Goal: Contribute content

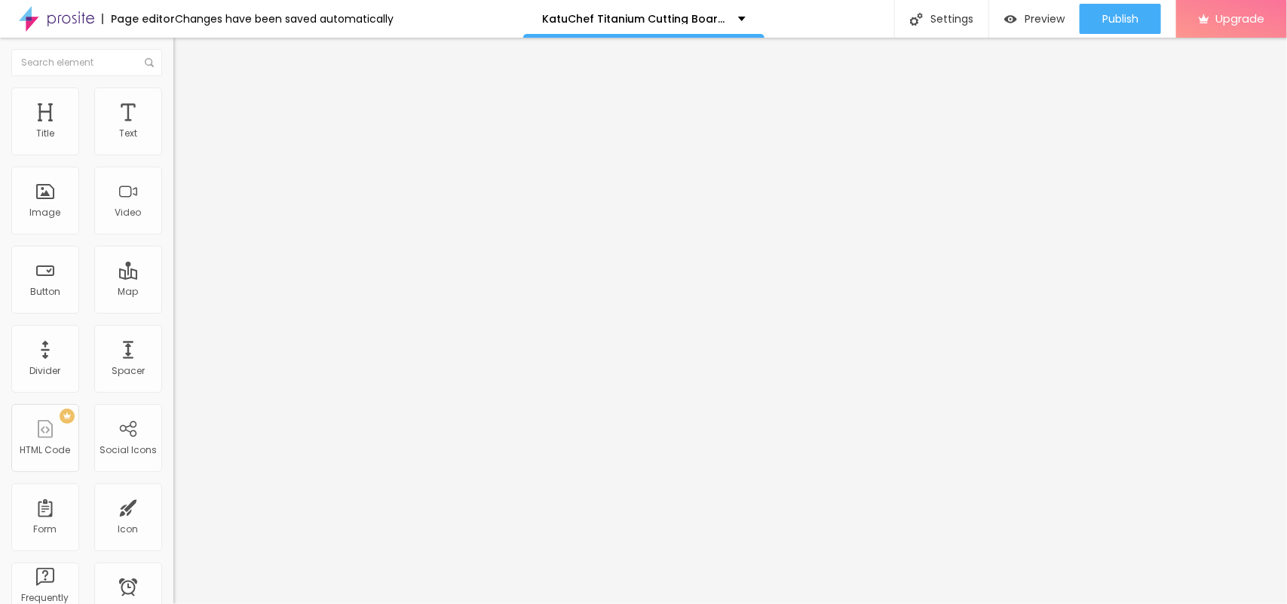
click at [173, 130] on span "Add image" at bounding box center [204, 123] width 62 height 13
click at [187, 104] on span "Style" at bounding box center [198, 97] width 22 height 13
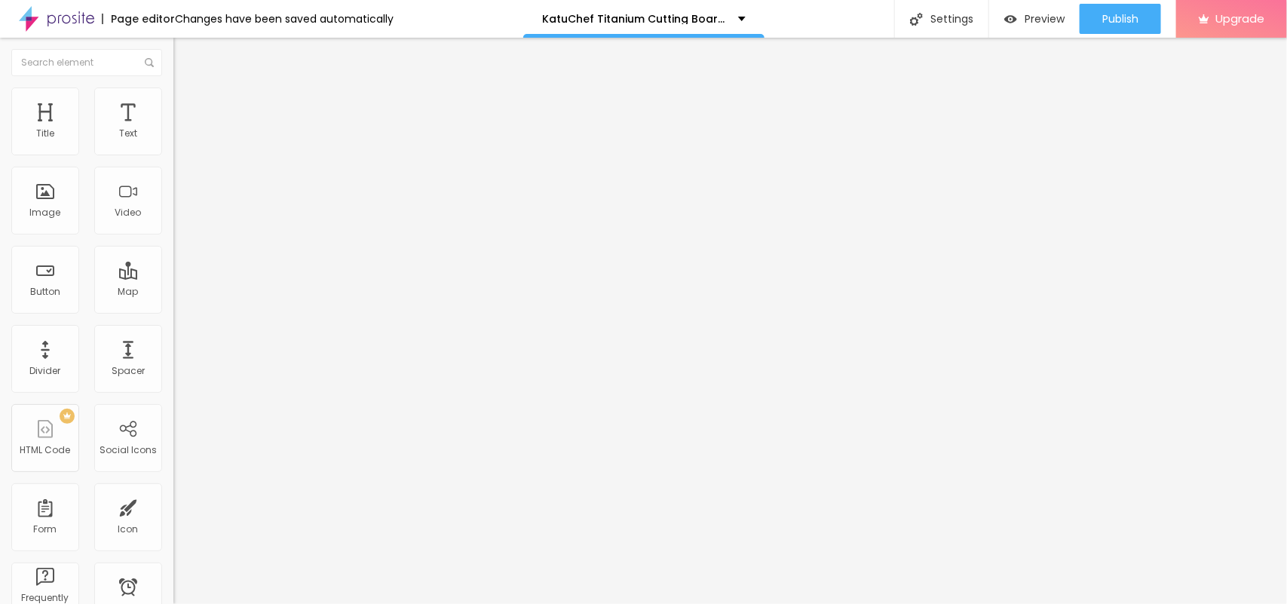
click at [187, 106] on span "Advanced" at bounding box center [211, 112] width 49 height 13
click at [173, 109] on ul "Content Style Advanced" at bounding box center [259, 94] width 173 height 45
click at [187, 89] on span "Content" at bounding box center [205, 82] width 37 height 13
click at [173, 309] on input "https://" at bounding box center [263, 301] width 181 height 15
paste input "[URL][DOMAIN_NAME]"
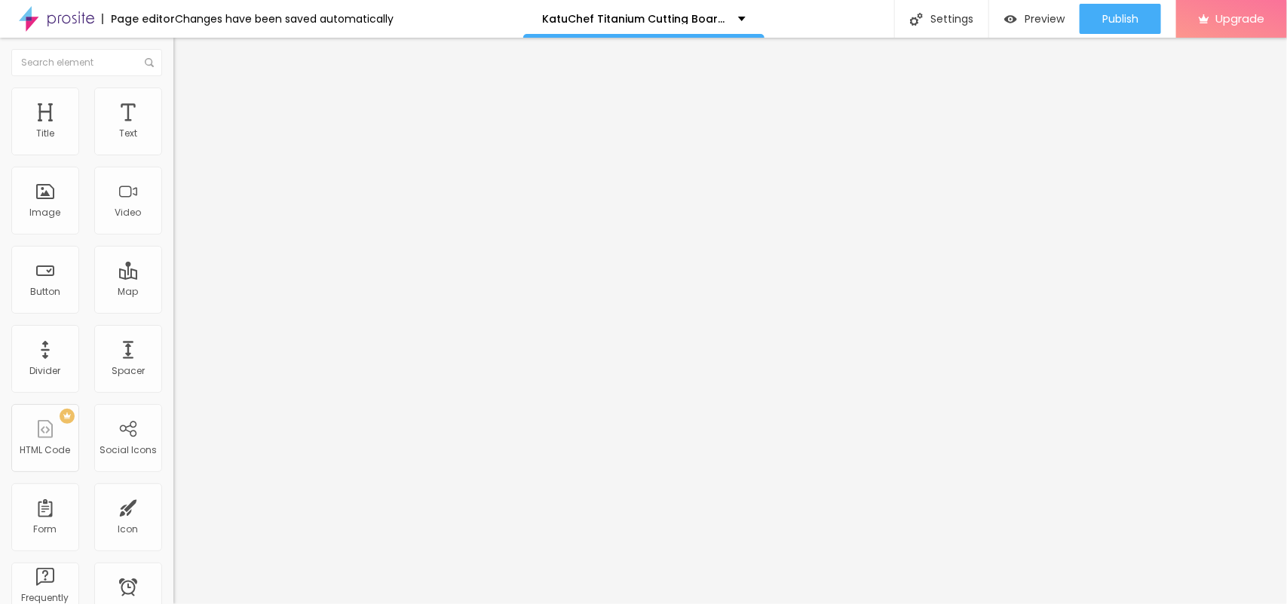
scroll to position [0, 173]
type input "https://[URL][DOMAIN_NAME]"
click at [1083, 20] on button "Publish" at bounding box center [1120, 19] width 81 height 30
